Goal: Check status: Check status

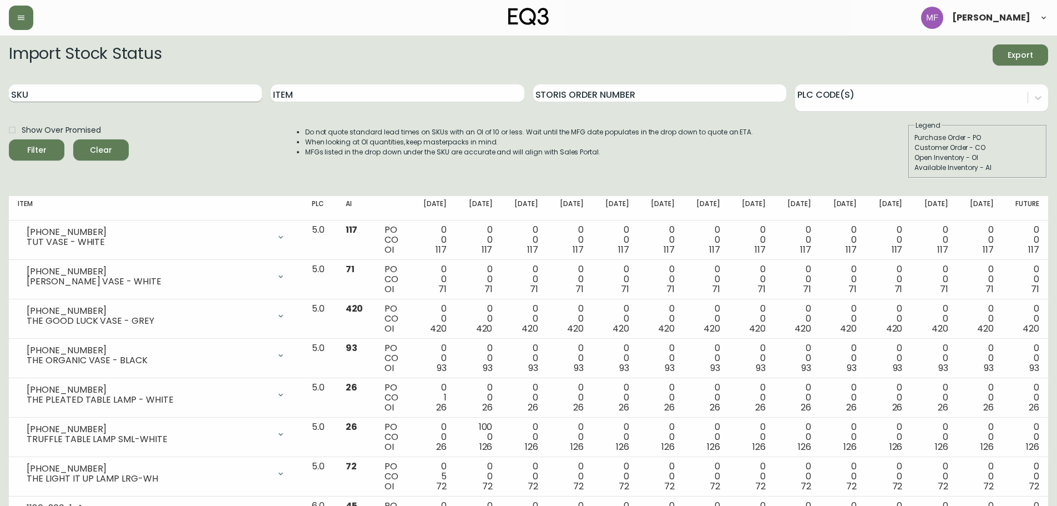
click at [71, 97] on input "SKU" at bounding box center [135, 93] width 253 height 18
paste input "[PHONE_NUMBER]"
click at [9, 139] on button "Filter" at bounding box center [36, 149] width 55 height 21
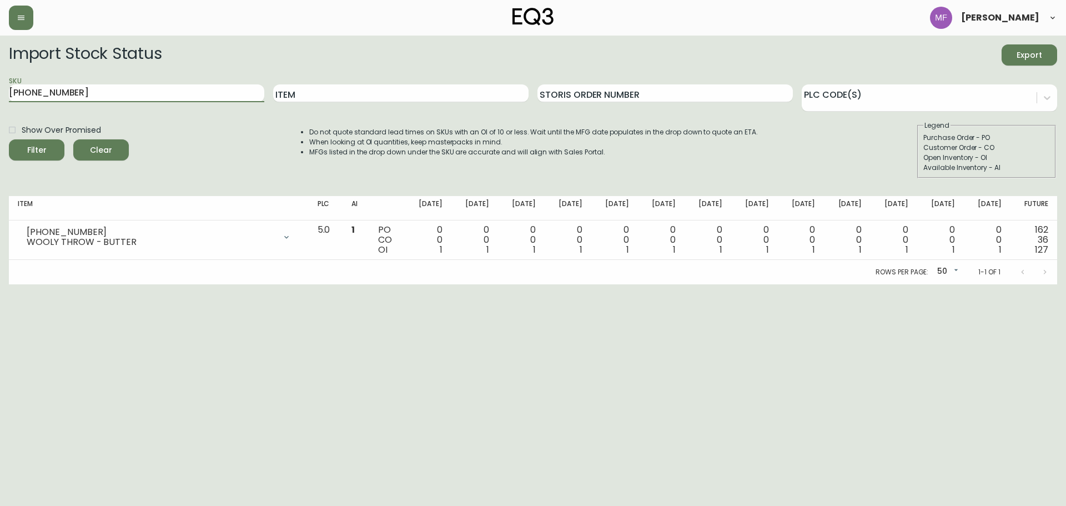
drag, startPoint x: 221, startPoint y: 95, endPoint x: -31, endPoint y: 88, distance: 252.0
click at [0, 88] on html "[PERSON_NAME] Import Stock Status Export SKU [PHONE_NUMBER] Item Storis Order N…" at bounding box center [533, 142] width 1066 height 284
paste input "8"
click at [9, 139] on button "Filter" at bounding box center [36, 149] width 55 height 21
paste input "[PHONE_NUMBER]"
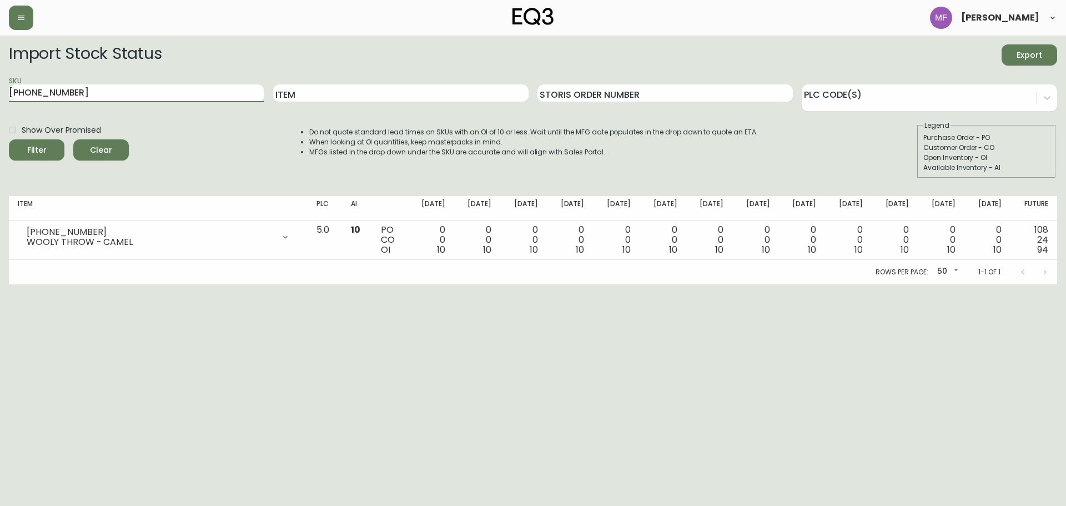
drag, startPoint x: 147, startPoint y: 92, endPoint x: -63, endPoint y: 95, distance: 210.4
click at [0, 95] on html "[PERSON_NAME] Import Stock Status Export SKU [PHONE_NUMBER] Item Storis Order N…" at bounding box center [533, 142] width 1066 height 284
click at [9, 139] on button "Filter" at bounding box center [36, 149] width 55 height 21
drag, startPoint x: 65, startPoint y: 87, endPoint x: 0, endPoint y: 87, distance: 64.9
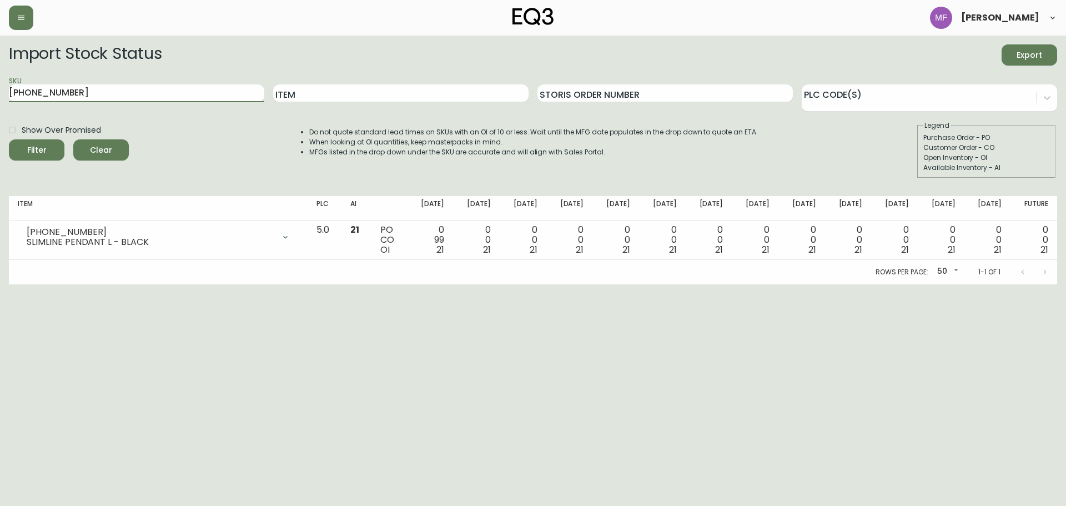
click at [0, 87] on main "Import Stock Status Export SKU [PHONE_NUMBER] Item Storis Order Number PLC Code…" at bounding box center [533, 160] width 1066 height 249
click at [9, 139] on button "Filter" at bounding box center [36, 149] width 55 height 21
paste input "90-189-0"
drag, startPoint x: 67, startPoint y: 95, endPoint x: -6, endPoint y: 87, distance: 73.2
click at [0, 87] on html "[PERSON_NAME] Import Stock Status Export SKU [PHONE_NUMBER] Item Storis Order N…" at bounding box center [533, 142] width 1066 height 284
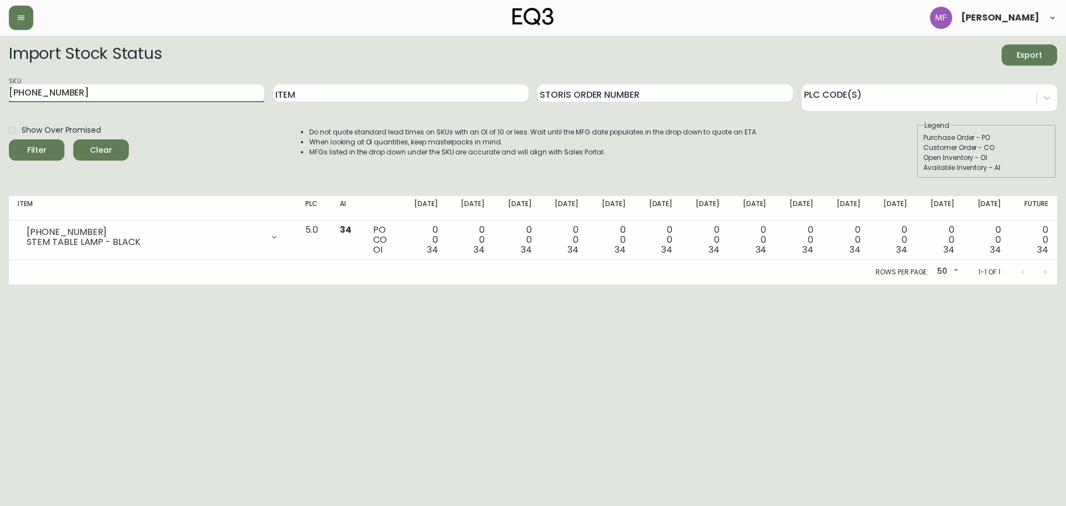
type input "[PHONE_NUMBER]"
click at [9, 139] on button "Filter" at bounding box center [36, 149] width 55 height 21
